Goal: Find specific page/section: Find specific page/section

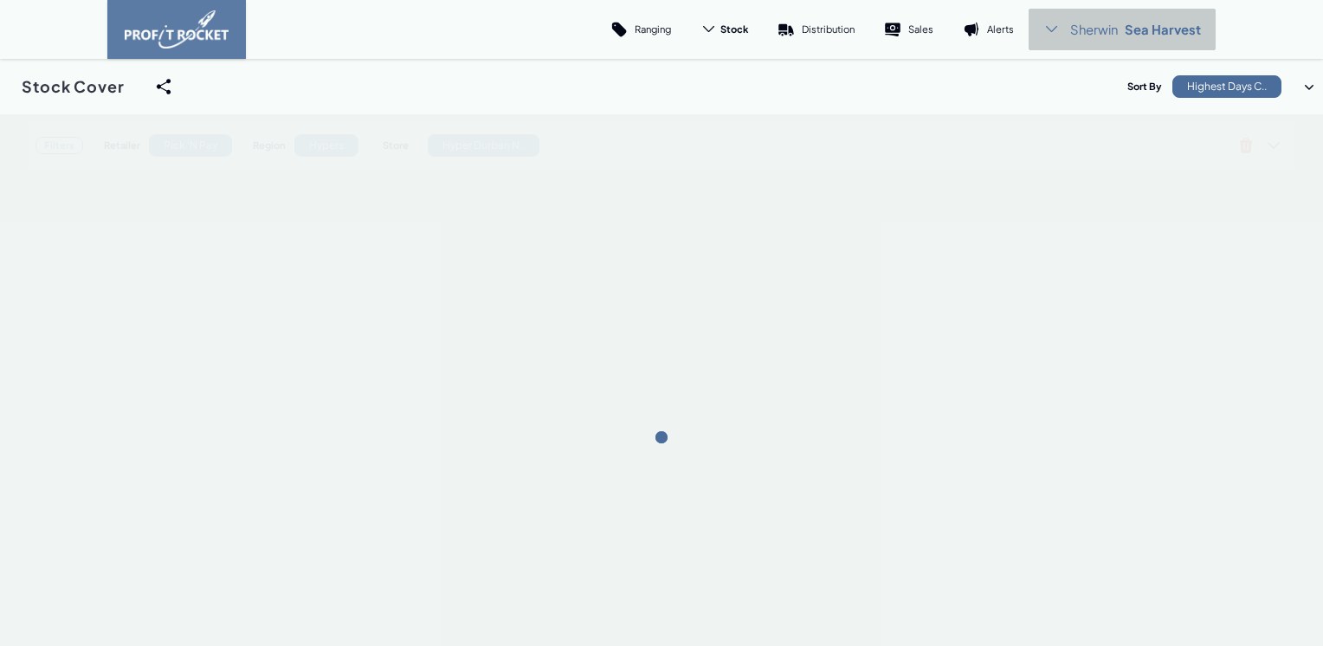
click at [1152, 28] on p "Sea Harvest" at bounding box center [1163, 29] width 76 height 17
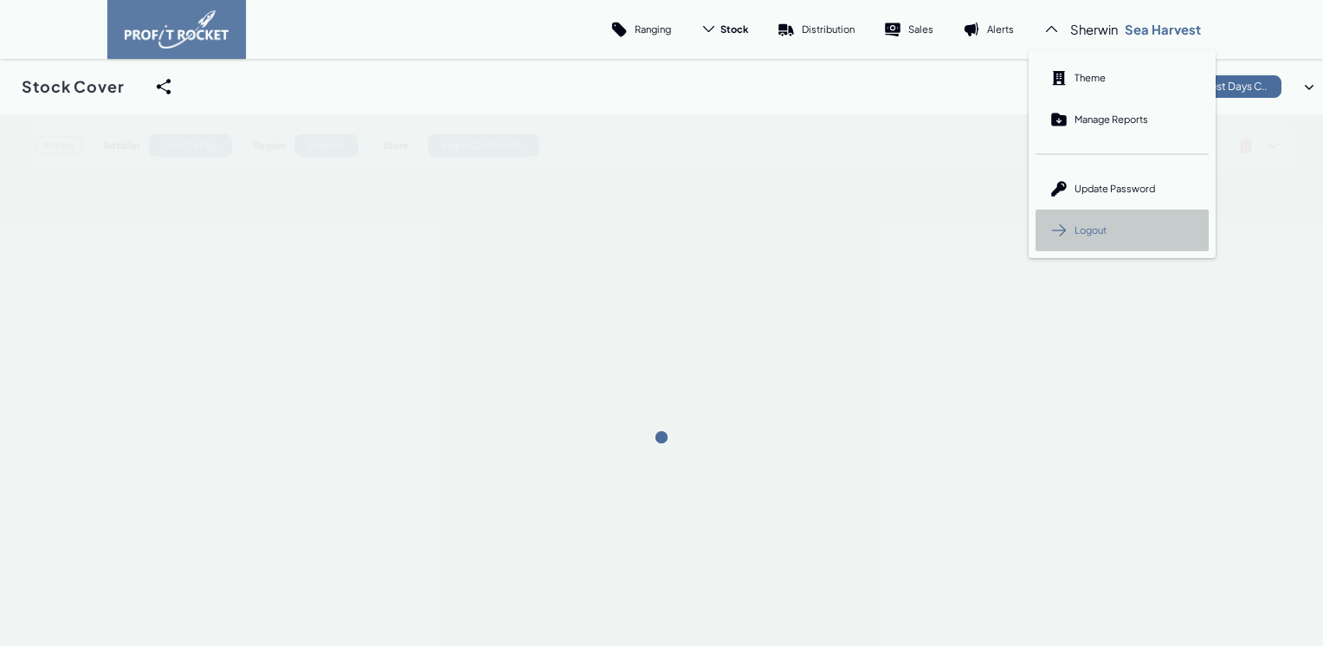
click at [1096, 227] on span "Logout" at bounding box center [1091, 229] width 32 height 13
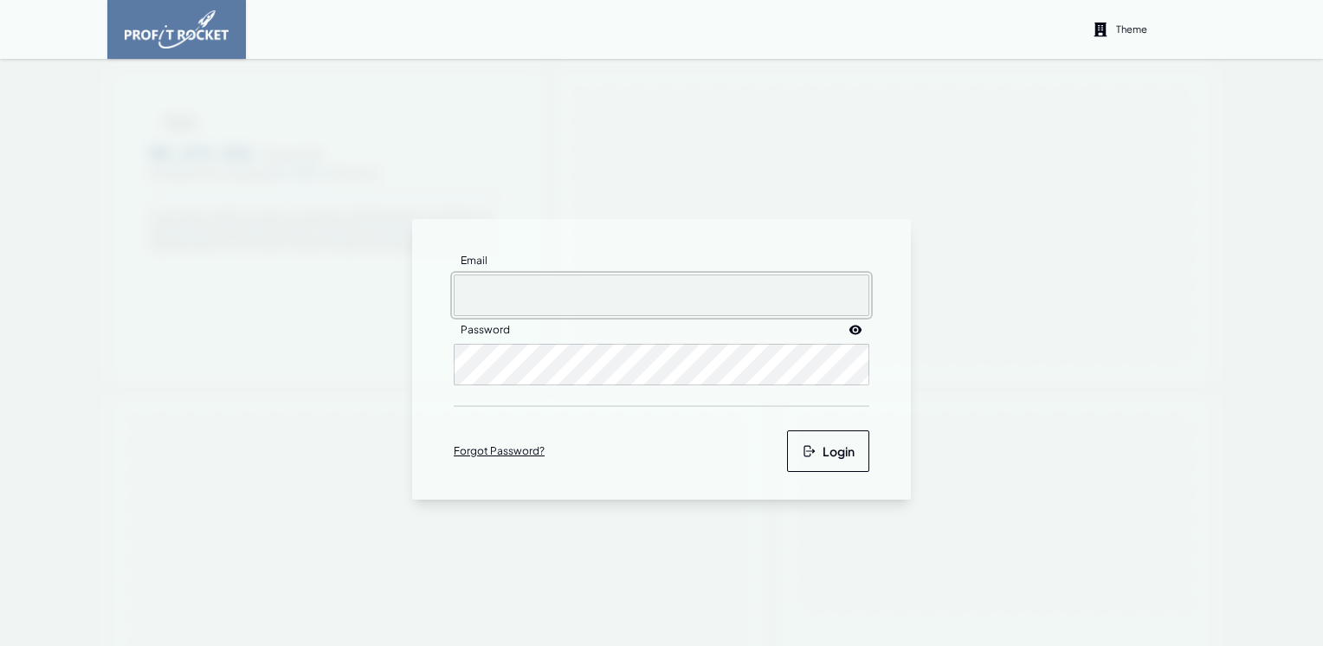
type input "[EMAIL_ADDRESS][DOMAIN_NAME]"
click at [819, 456] on button "Login" at bounding box center [828, 451] width 82 height 42
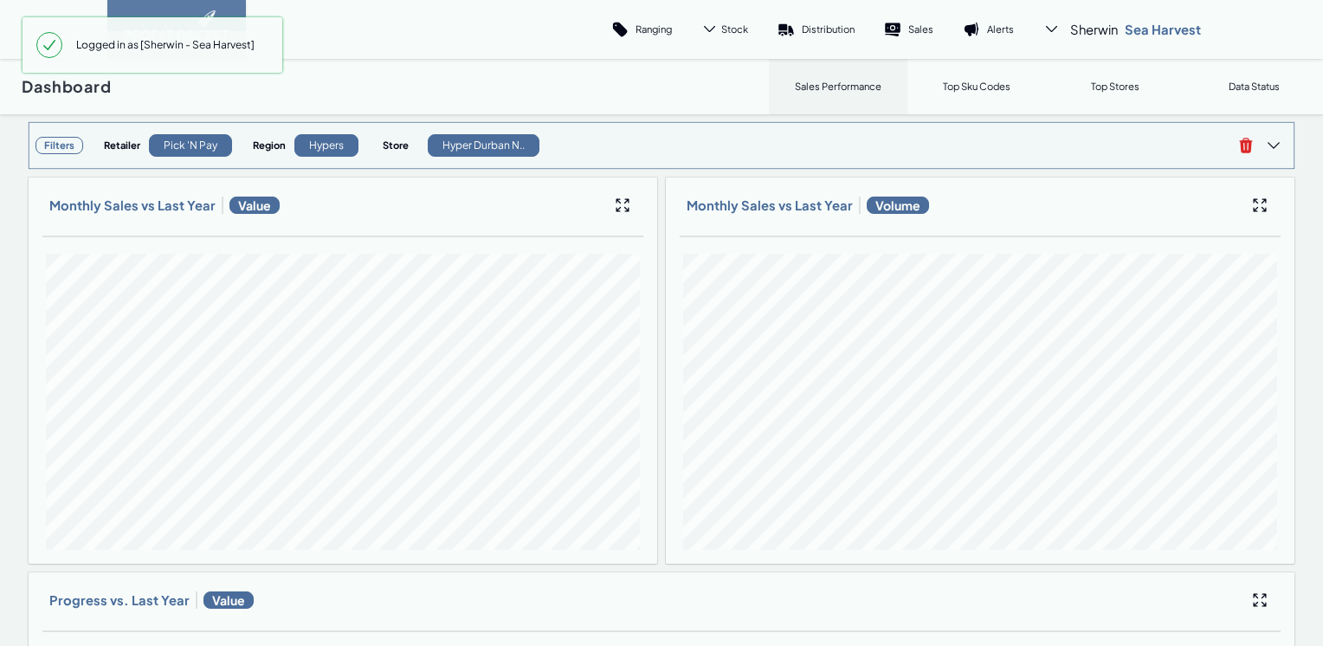
click at [58, 144] on h3 "Filters" at bounding box center [60, 145] width 48 height 17
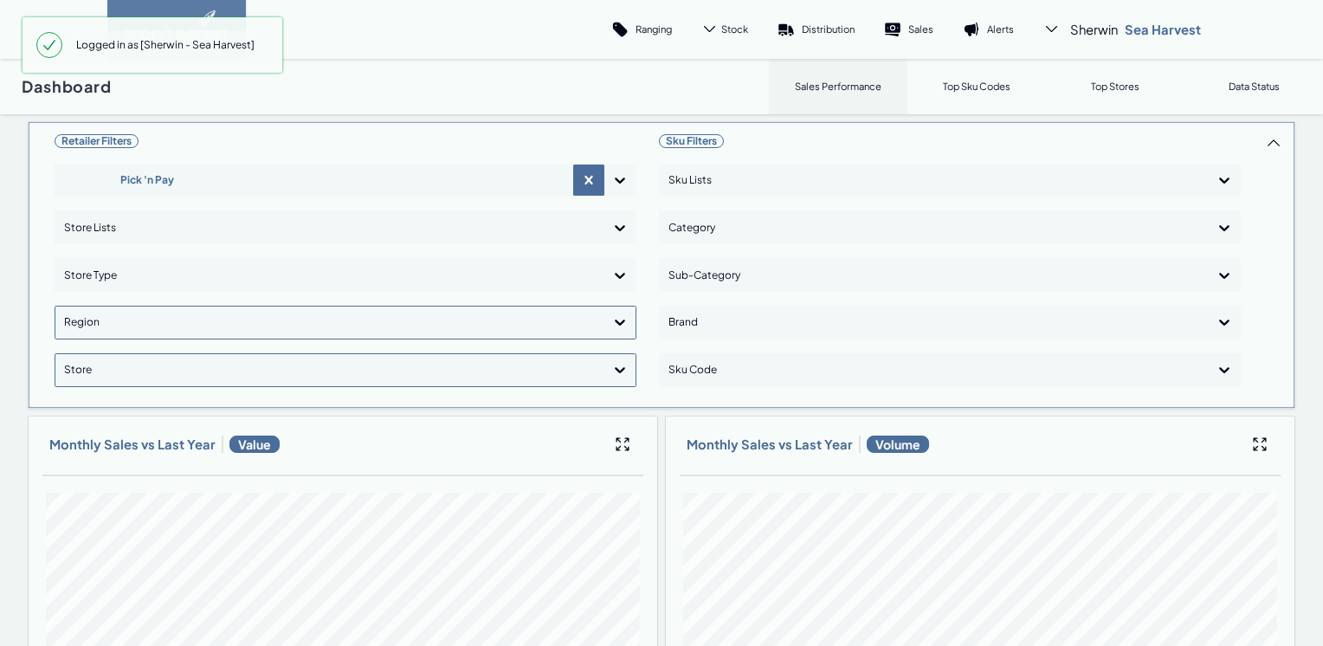
click at [617, 328] on icon at bounding box center [619, 321] width 17 height 17
click at [617, 319] on icon at bounding box center [619, 321] width 17 height 17
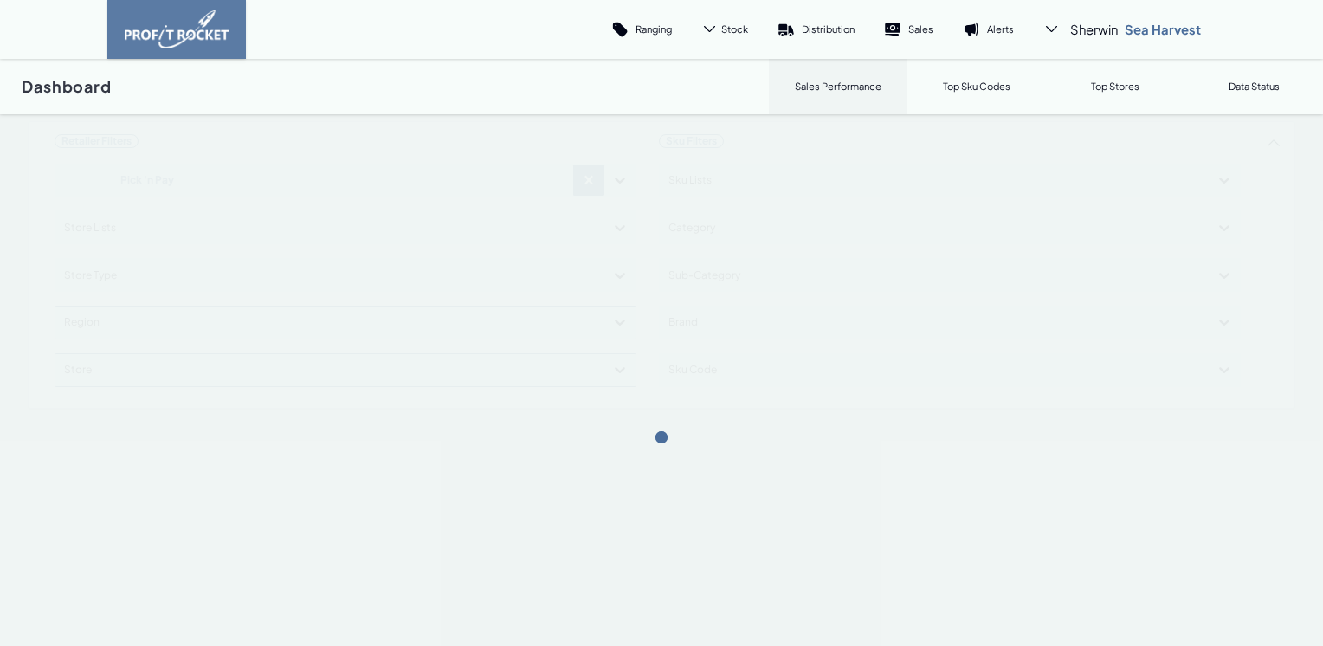
click at [616, 320] on div "Retailer Filters Pick 'n Pay Store Lists Store Type Select is focused ,type to …" at bounding box center [662, 265] width 1268 height 288
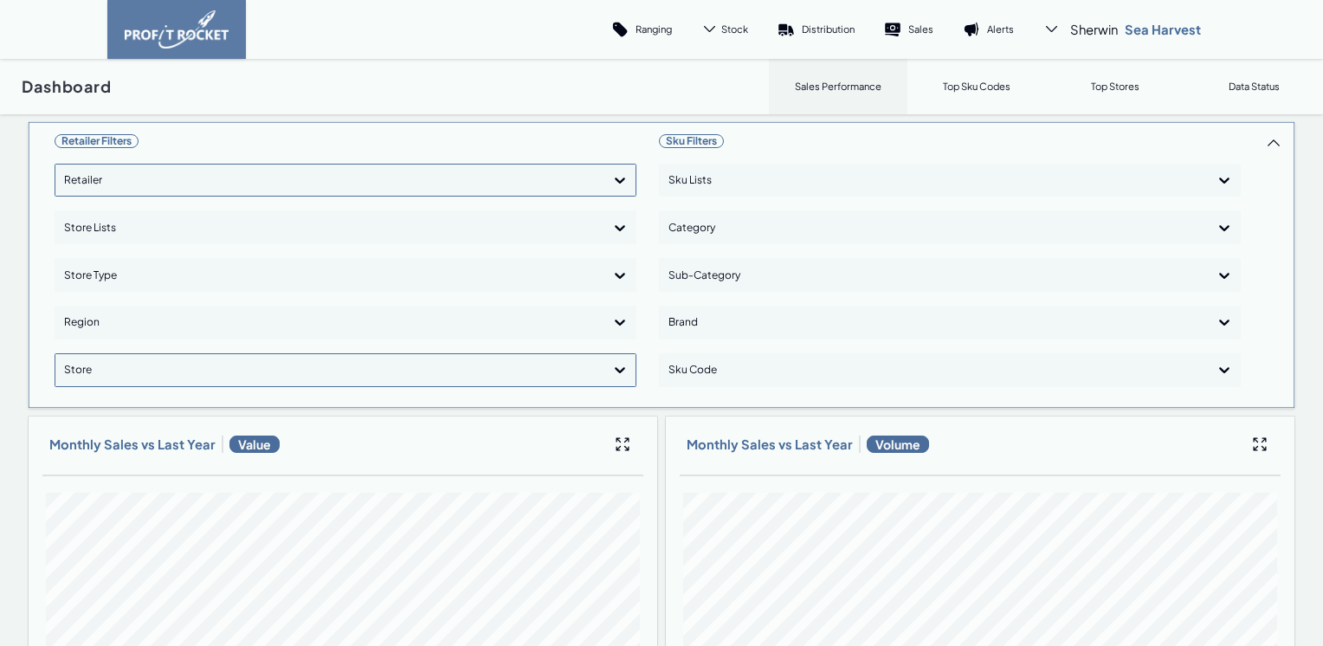
click at [611, 182] on icon at bounding box center [619, 179] width 17 height 17
click at [94, 229] on div "Pick 'n Pay" at bounding box center [345, 229] width 566 height 29
click at [617, 187] on div "Retailer Filters Pick 'n Pay Store Lists Store Type Region Store" at bounding box center [346, 265] width 582 height 272
click at [614, 324] on div "Retailer Filters Pick 'n Pay Store Lists Store Type Region Store" at bounding box center [346, 265] width 582 height 272
click at [614, 324] on icon at bounding box center [619, 321] width 17 height 17
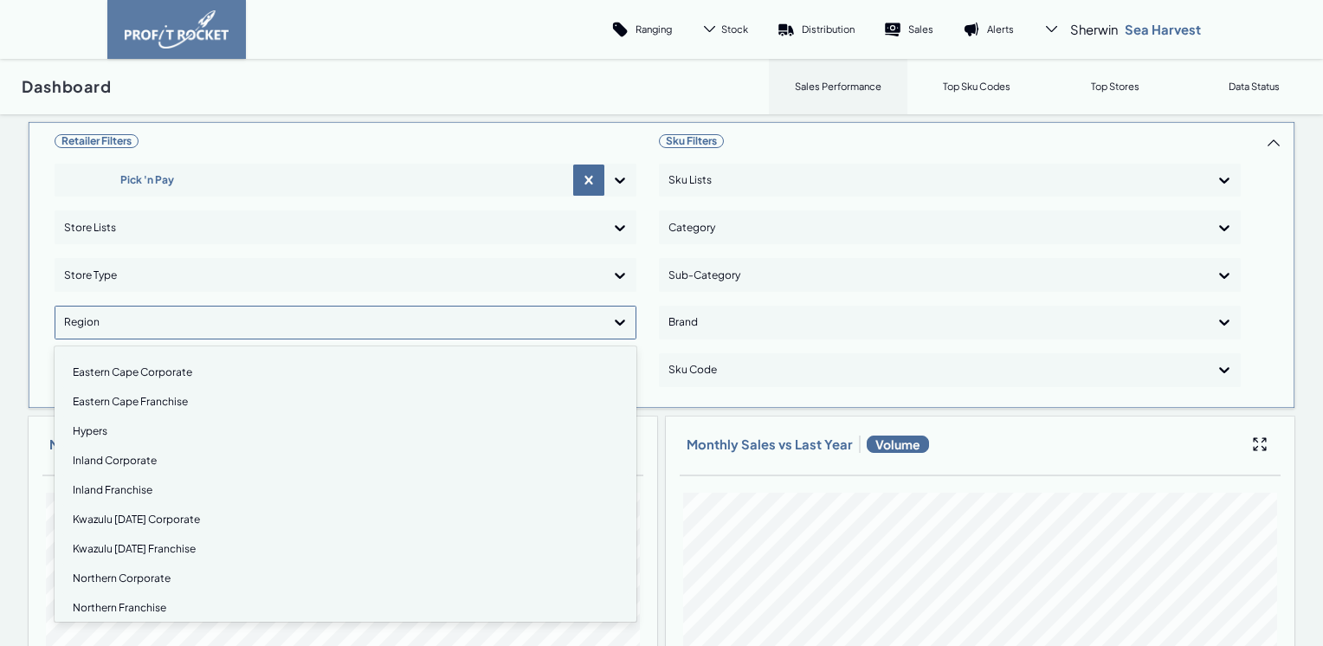
click at [123, 518] on div "Kwazulu [DATE] Corporate" at bounding box center [345, 519] width 566 height 29
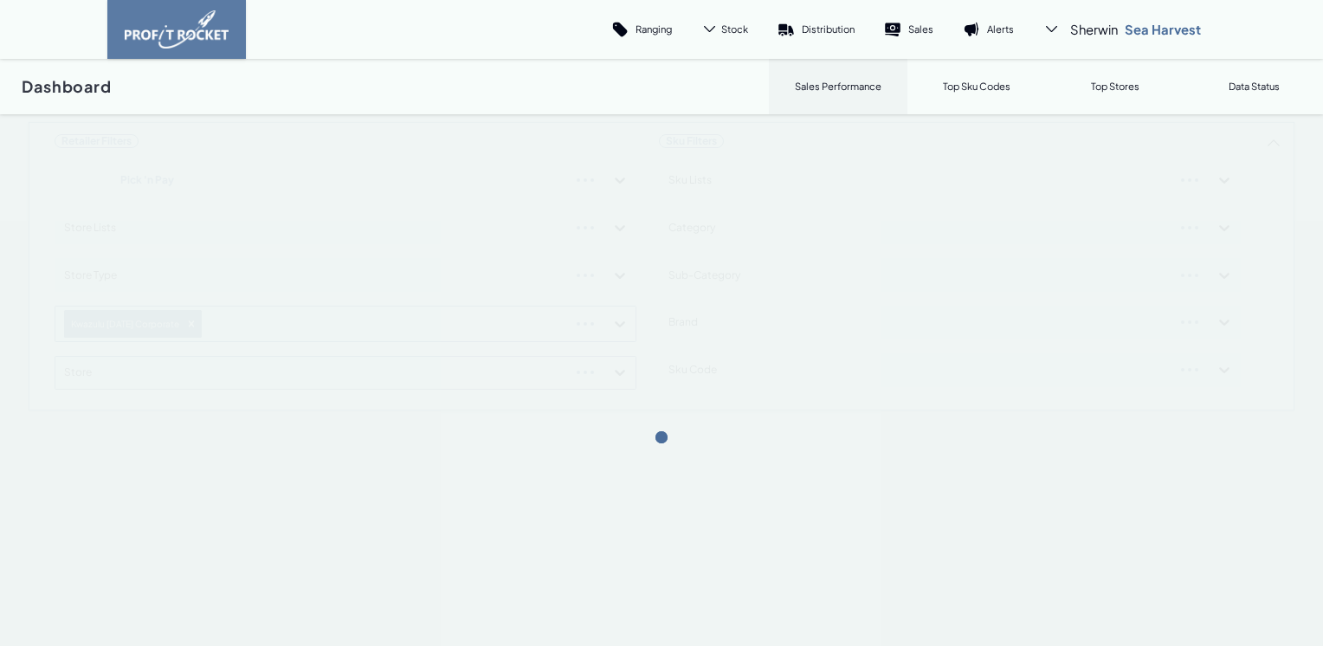
click at [617, 324] on div "Retailer Filters Pick 'n Pay Store Lists Store Type Kwazulu [DATE] Corporate St…" at bounding box center [662, 266] width 1268 height 290
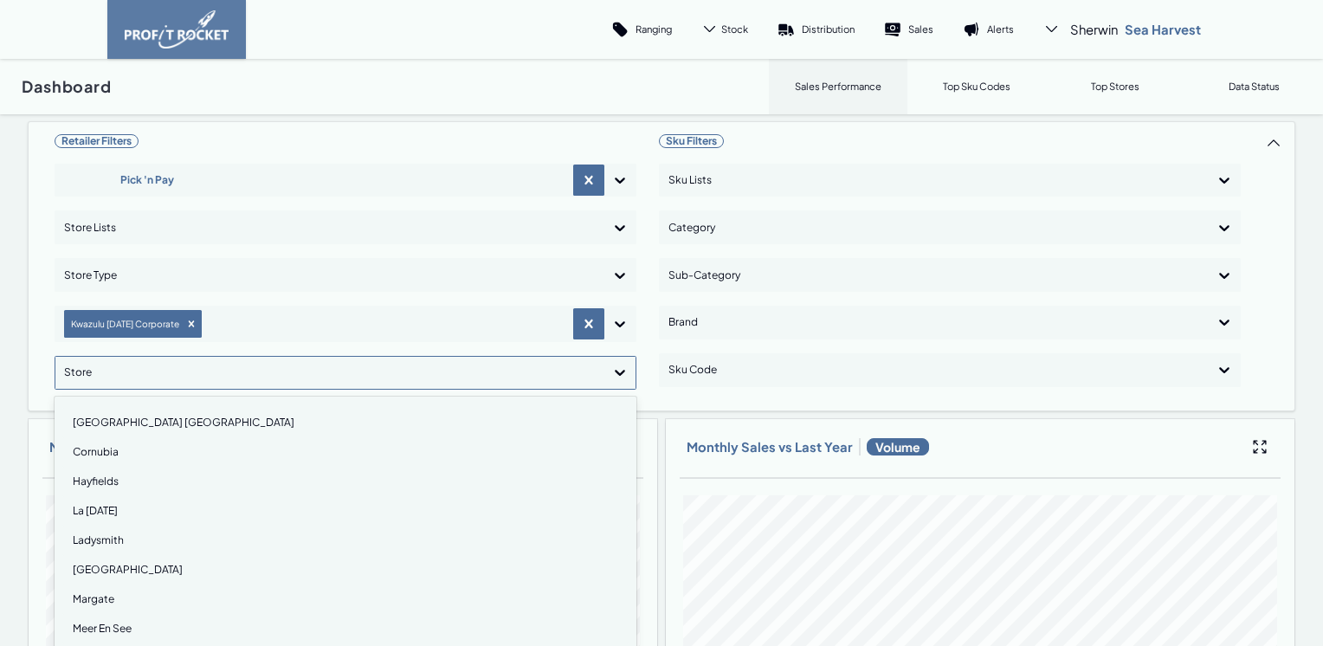
click at [615, 371] on icon at bounding box center [619, 372] width 17 height 17
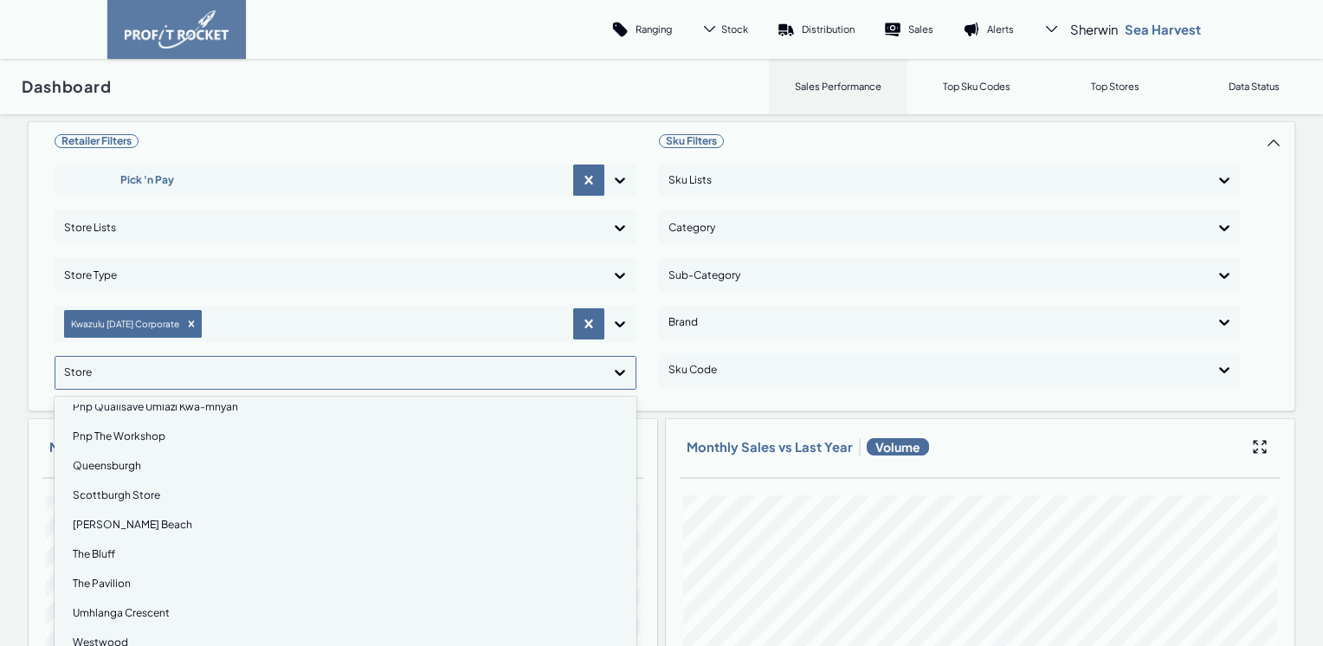
scroll to position [586, 0]
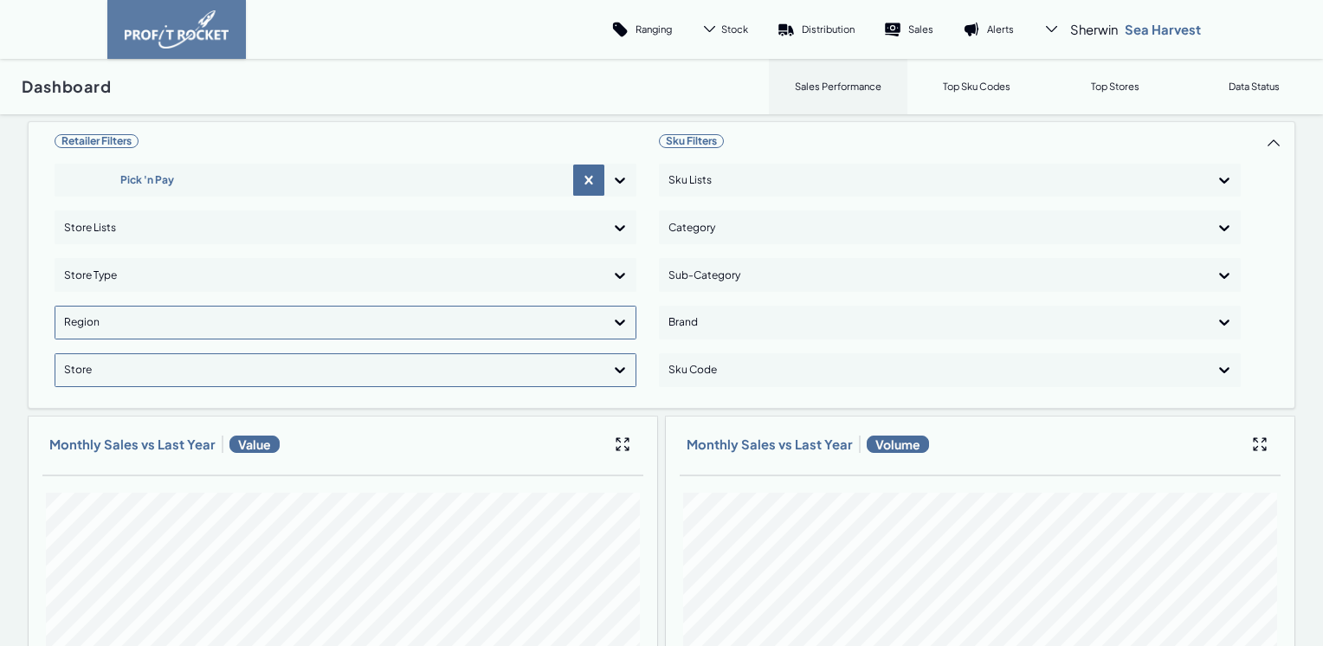
click at [615, 323] on icon at bounding box center [620, 323] width 10 height 6
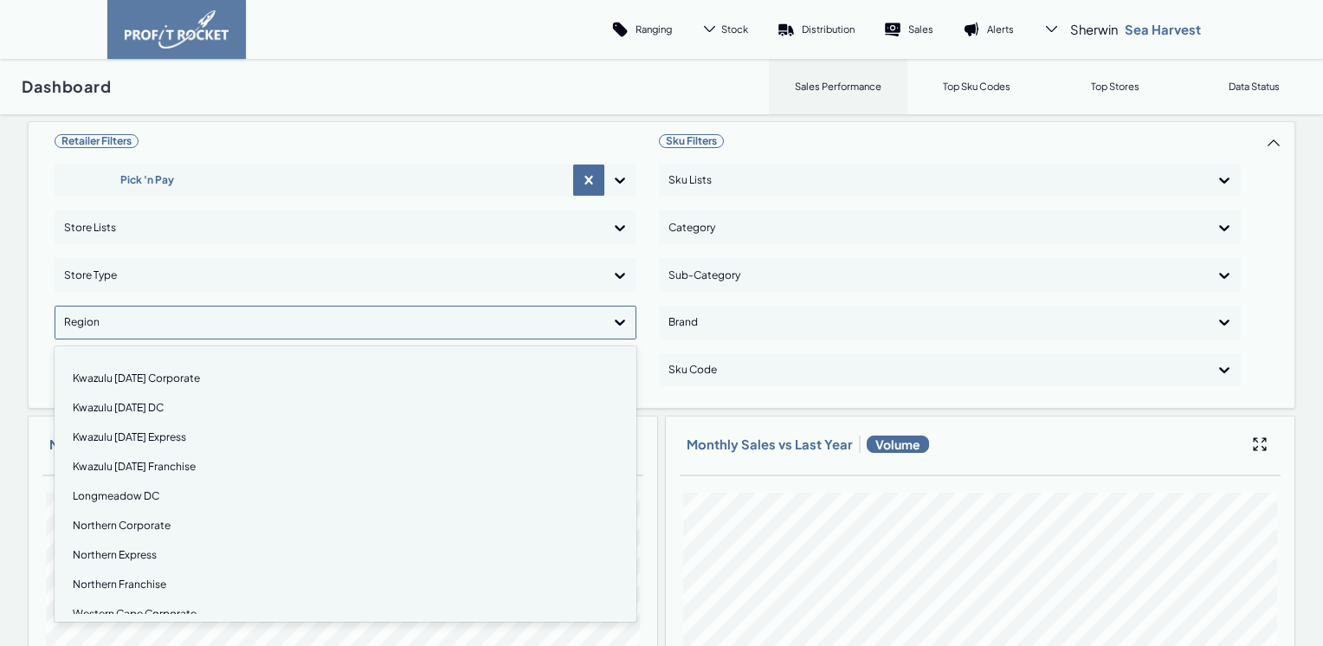
scroll to position [260, 0]
click at [129, 463] on div "Kwazulu [DATE] Franchise" at bounding box center [345, 465] width 566 height 29
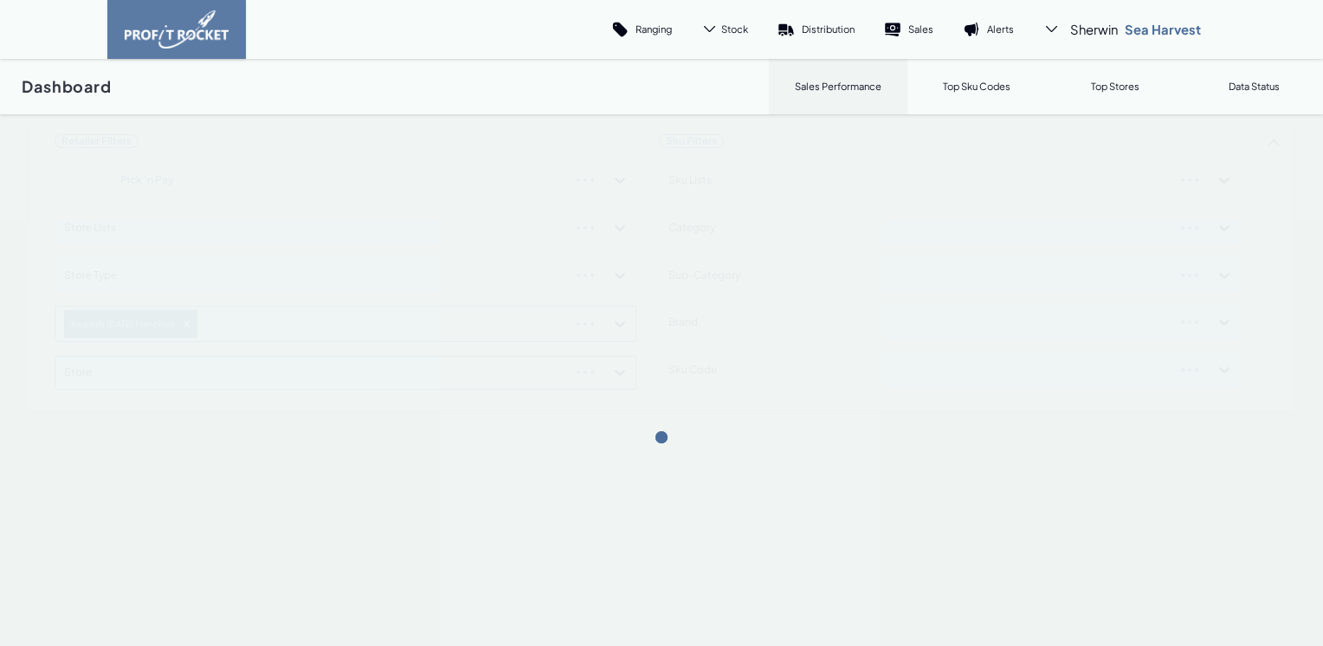
click at [610, 326] on div "Retailer Filters Pick 'n Pay Store Lists Store Type Kwazulu [DATE] Franchise St…" at bounding box center [662, 266] width 1268 height 290
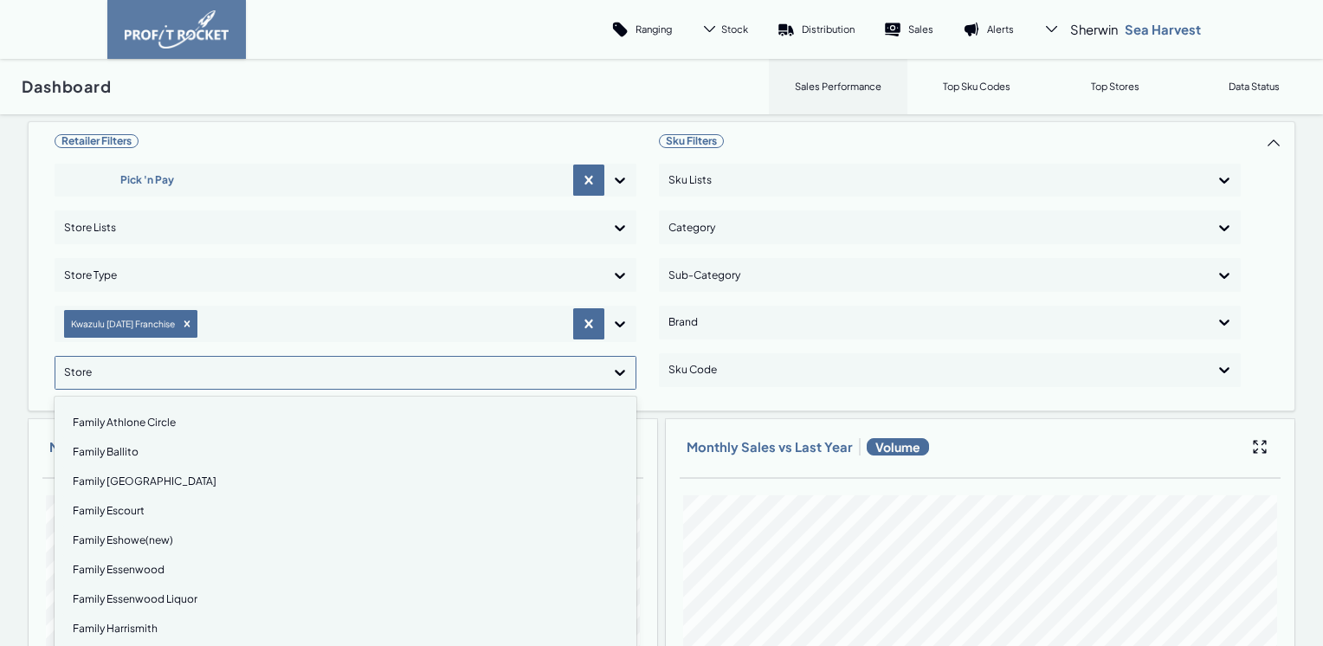
click at [616, 369] on icon at bounding box center [619, 372] width 17 height 17
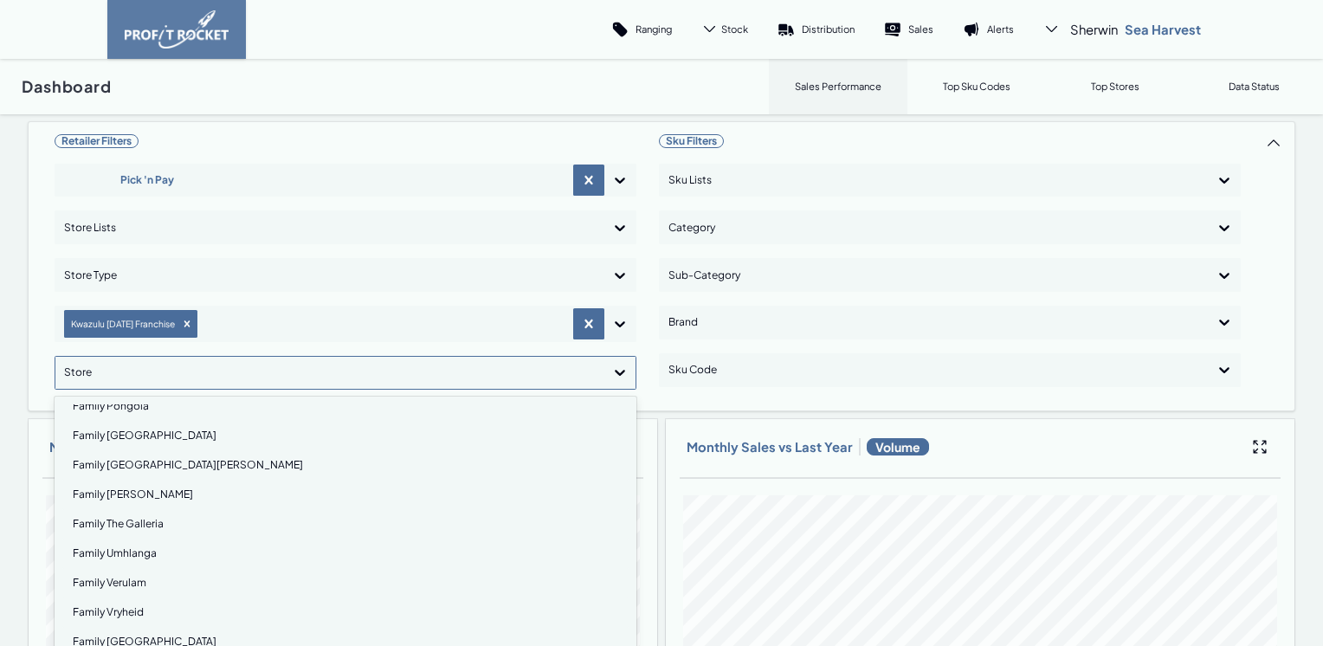
scroll to position [499, 0]
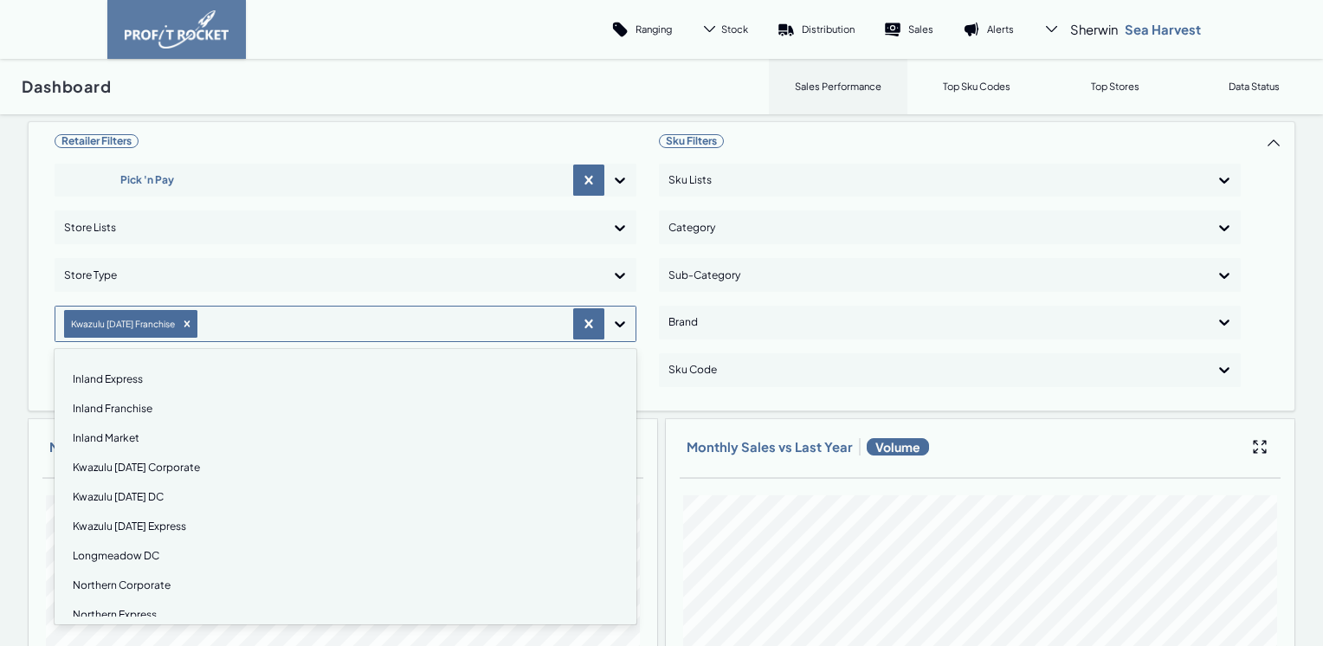
scroll to position [173, 0]
click at [121, 497] on div "Kwazulu [DATE] DC" at bounding box center [345, 496] width 566 height 29
click at [132, 469] on div "Kwazulu [DATE] Corporate" at bounding box center [345, 466] width 566 height 29
click at [133, 466] on div "Kwazulu [DATE] Express" at bounding box center [345, 466] width 566 height 29
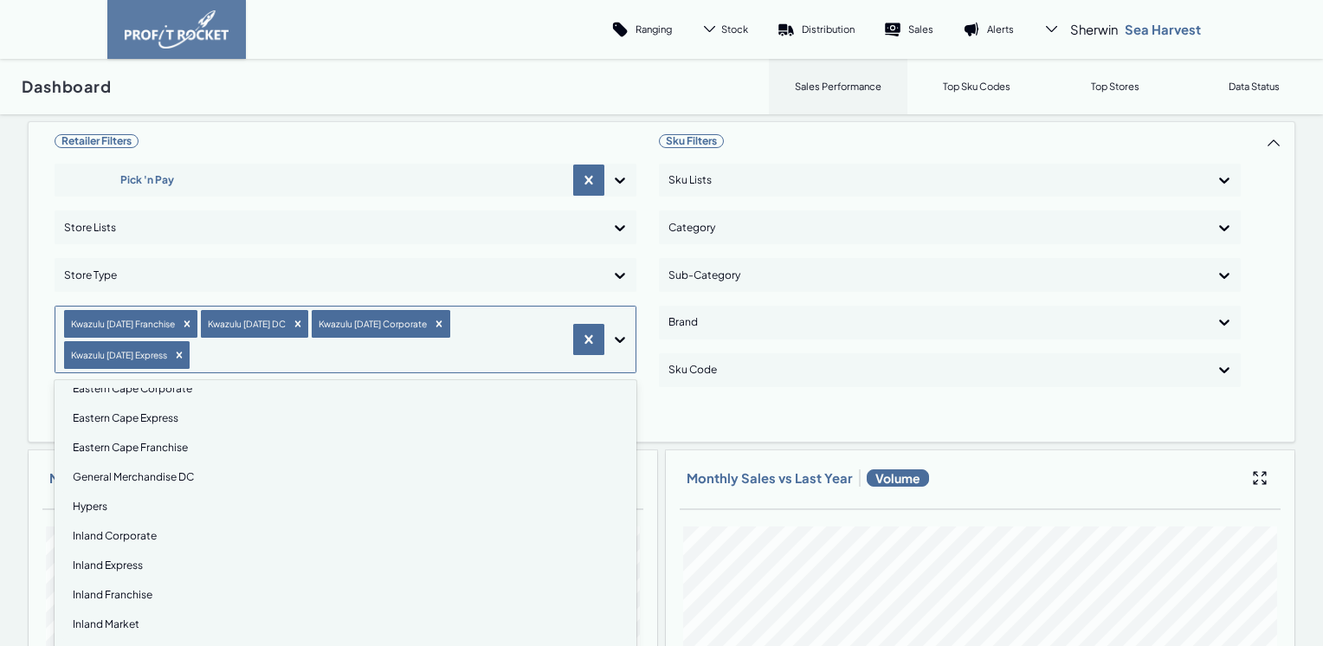
scroll to position [0, 0]
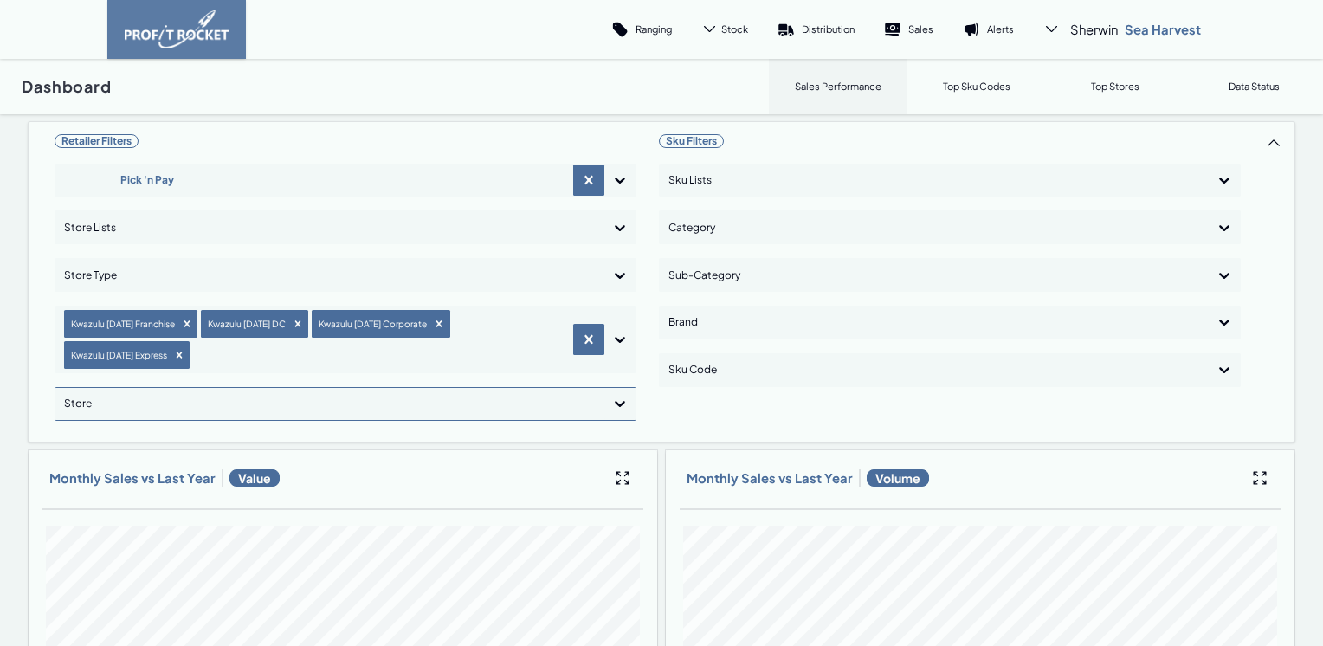
click at [617, 388] on div at bounding box center [619, 403] width 31 height 31
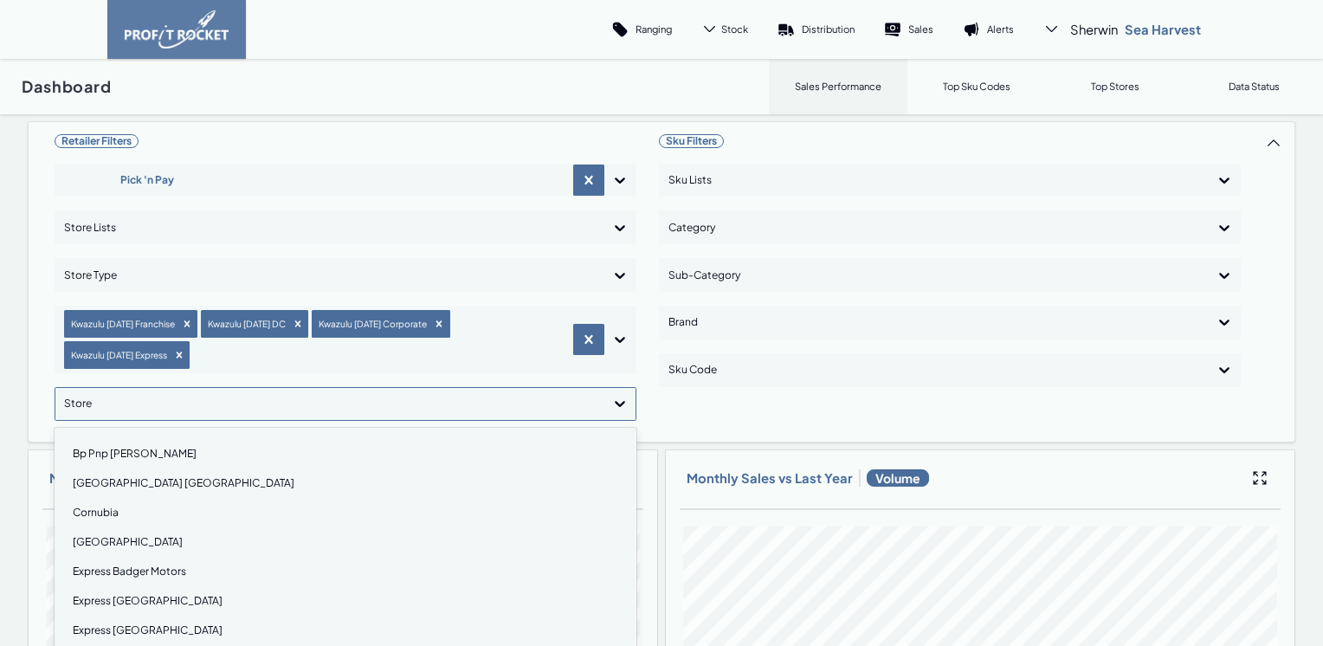
click at [83, 498] on div "Cornubia" at bounding box center [345, 512] width 566 height 29
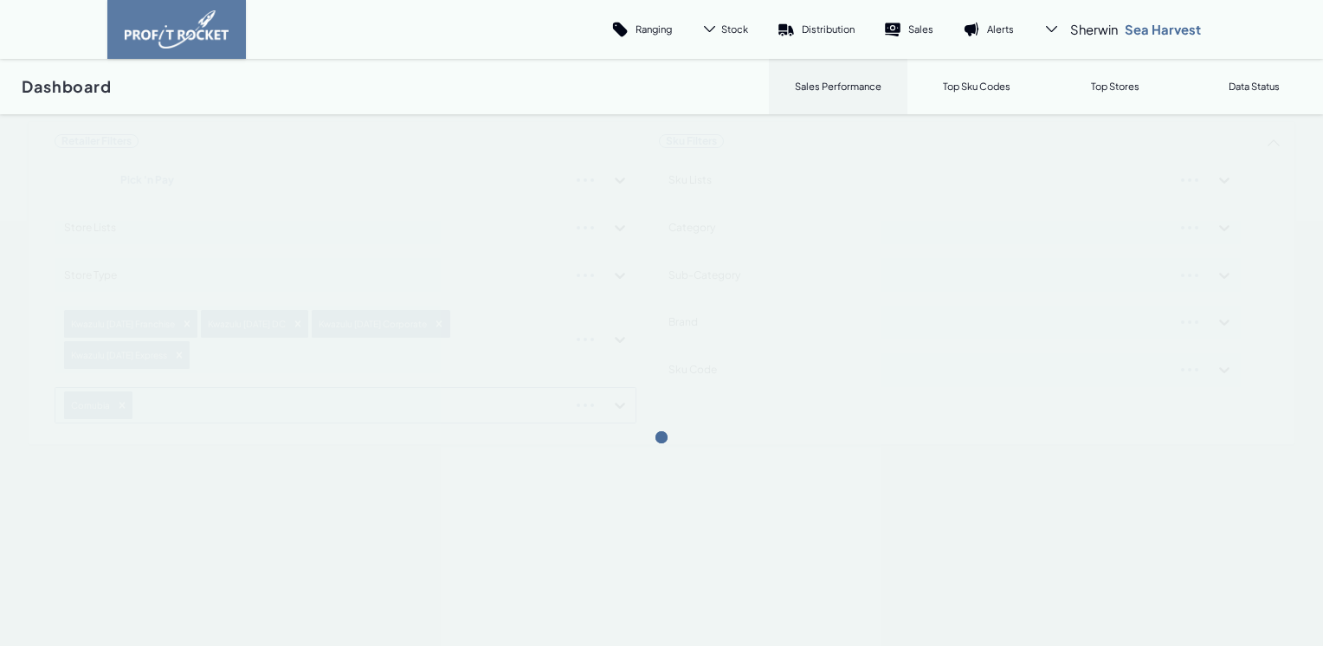
click at [612, 370] on div "Retailer Filters Pick 'n Pay Store Lists Store Type Kwazulu [DATE] Franchise [G…" at bounding box center [662, 283] width 1268 height 324
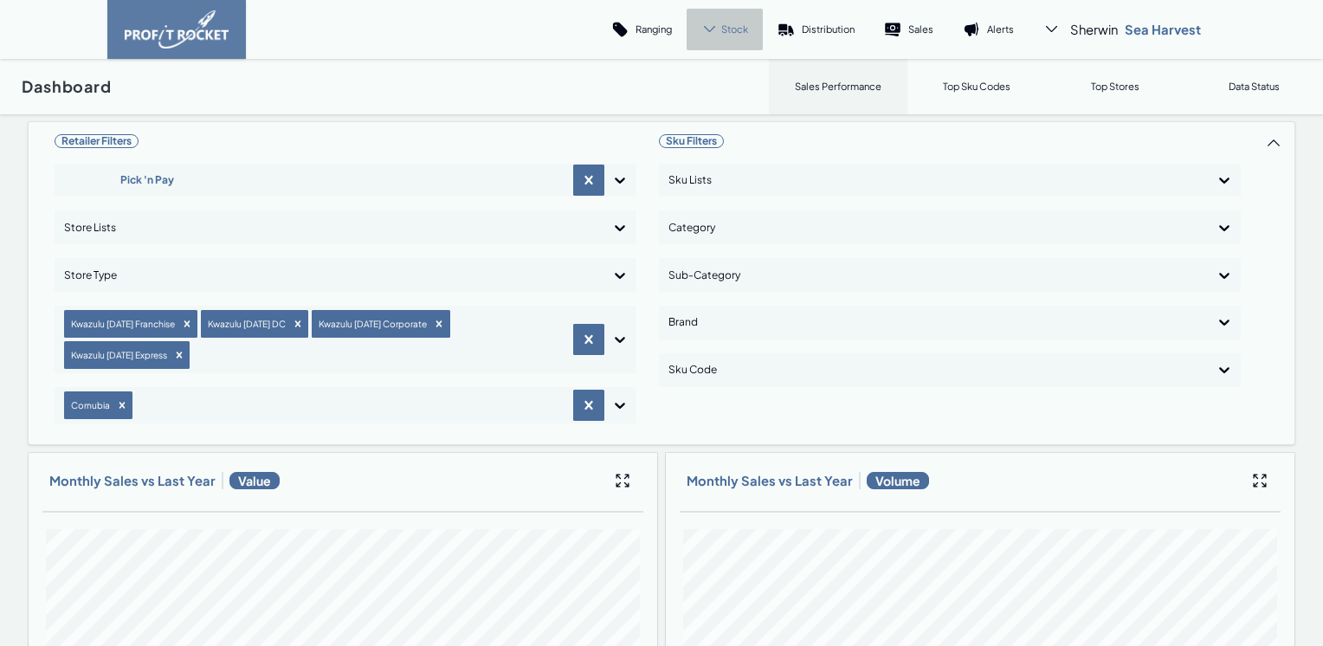
click at [725, 23] on span "Stock" at bounding box center [734, 29] width 27 height 13
click at [722, 117] on p "Cover" at bounding box center [719, 119] width 29 height 13
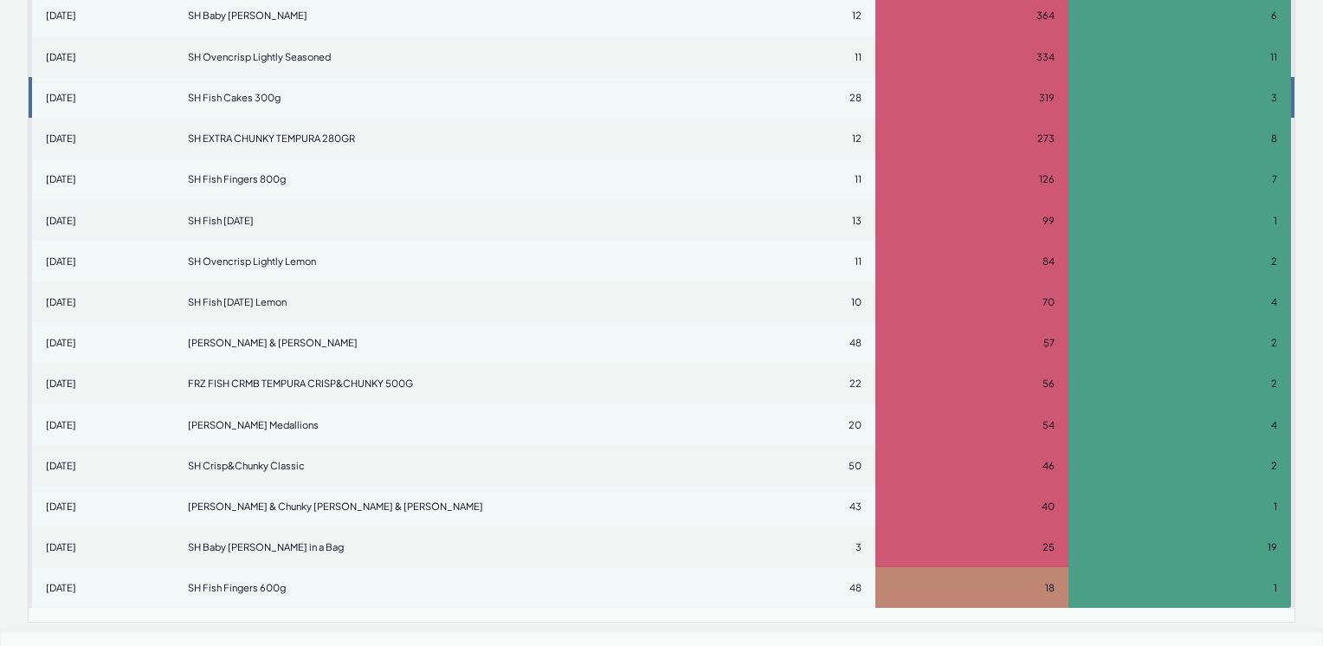
scroll to position [946, 0]
